Goal: Transaction & Acquisition: Purchase product/service

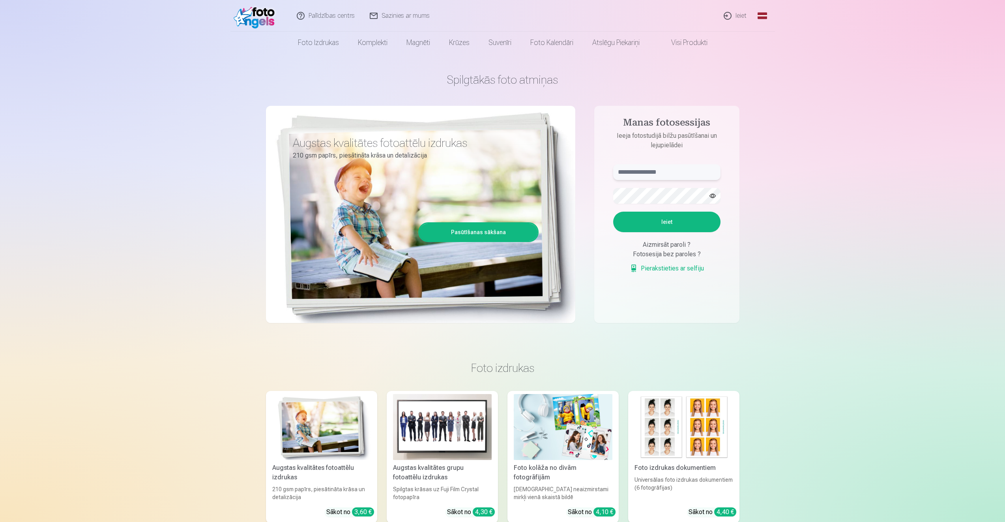
click at [666, 175] on input "text" at bounding box center [666, 172] width 107 height 16
type input "**********"
click at [665, 226] on button "Ieiet" at bounding box center [666, 221] width 107 height 21
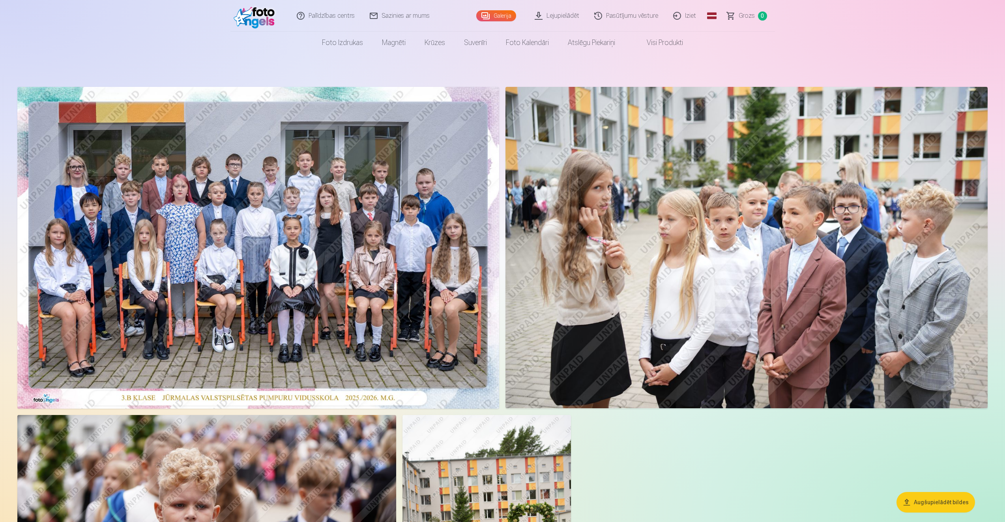
click at [236, 201] on img at bounding box center [258, 248] width 482 height 322
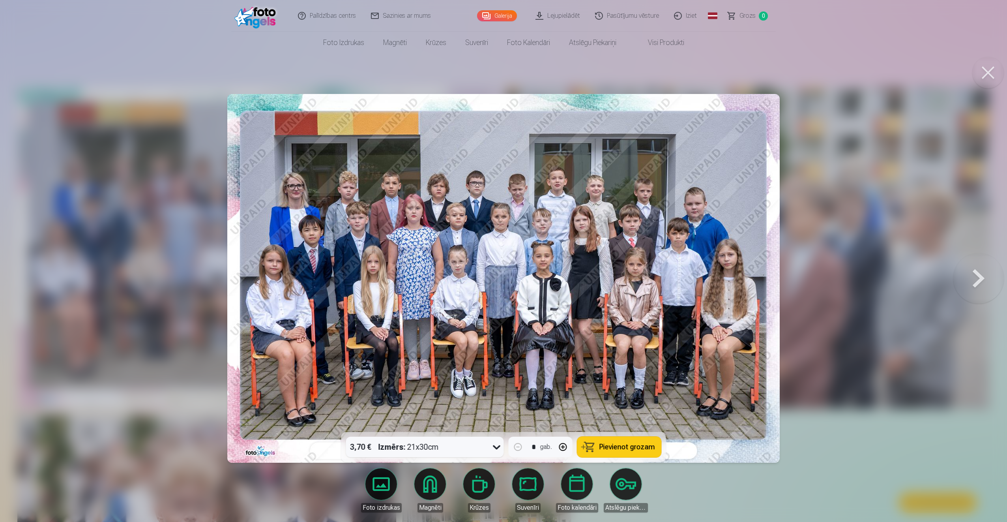
click at [611, 448] on span "Pievienot grozam" at bounding box center [627, 446] width 56 height 7
click at [116, 36] on nav "Foto izdrukas Augstas kvalitātes fotoattēlu izdrukas 210 gsm papīrs, piesātināt…" at bounding box center [503, 43] width 1007 height 22
